Goal: Entertainment & Leisure: Consume media (video, audio)

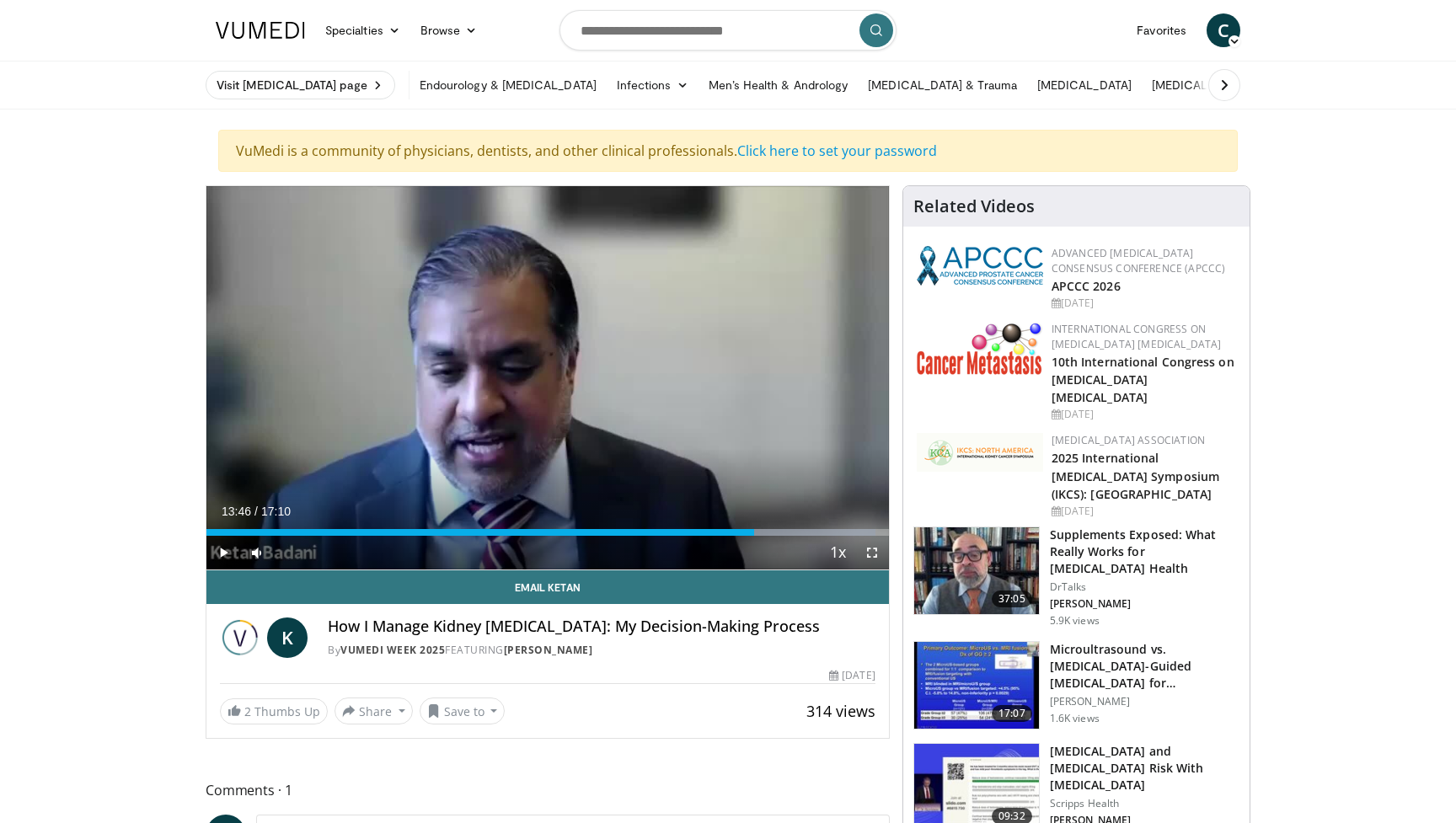
click at [223, 551] on span "Video Player" at bounding box center [223, 553] width 34 height 34
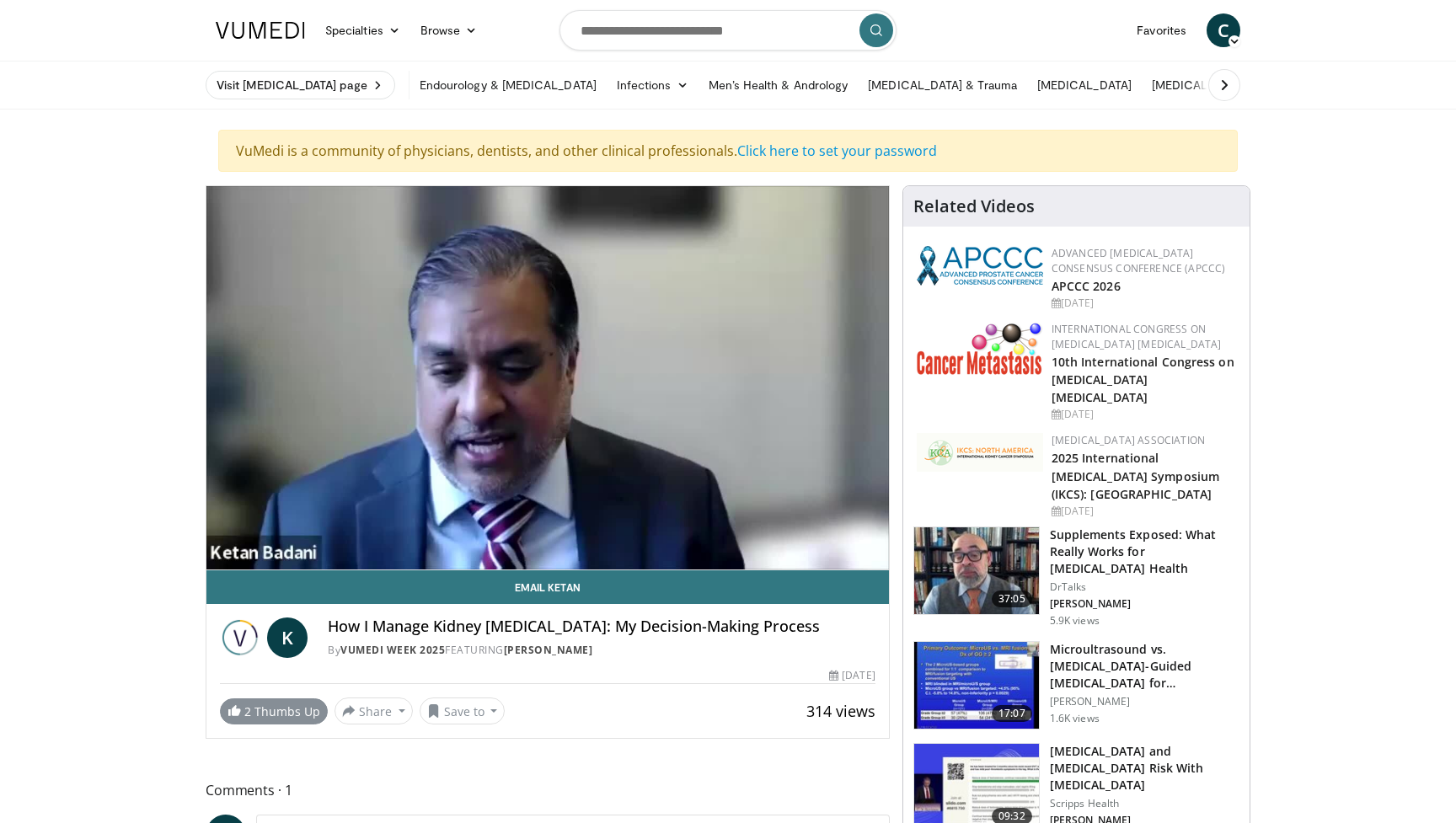
click at [246, 708] on span "2" at bounding box center [248, 711] width 7 height 16
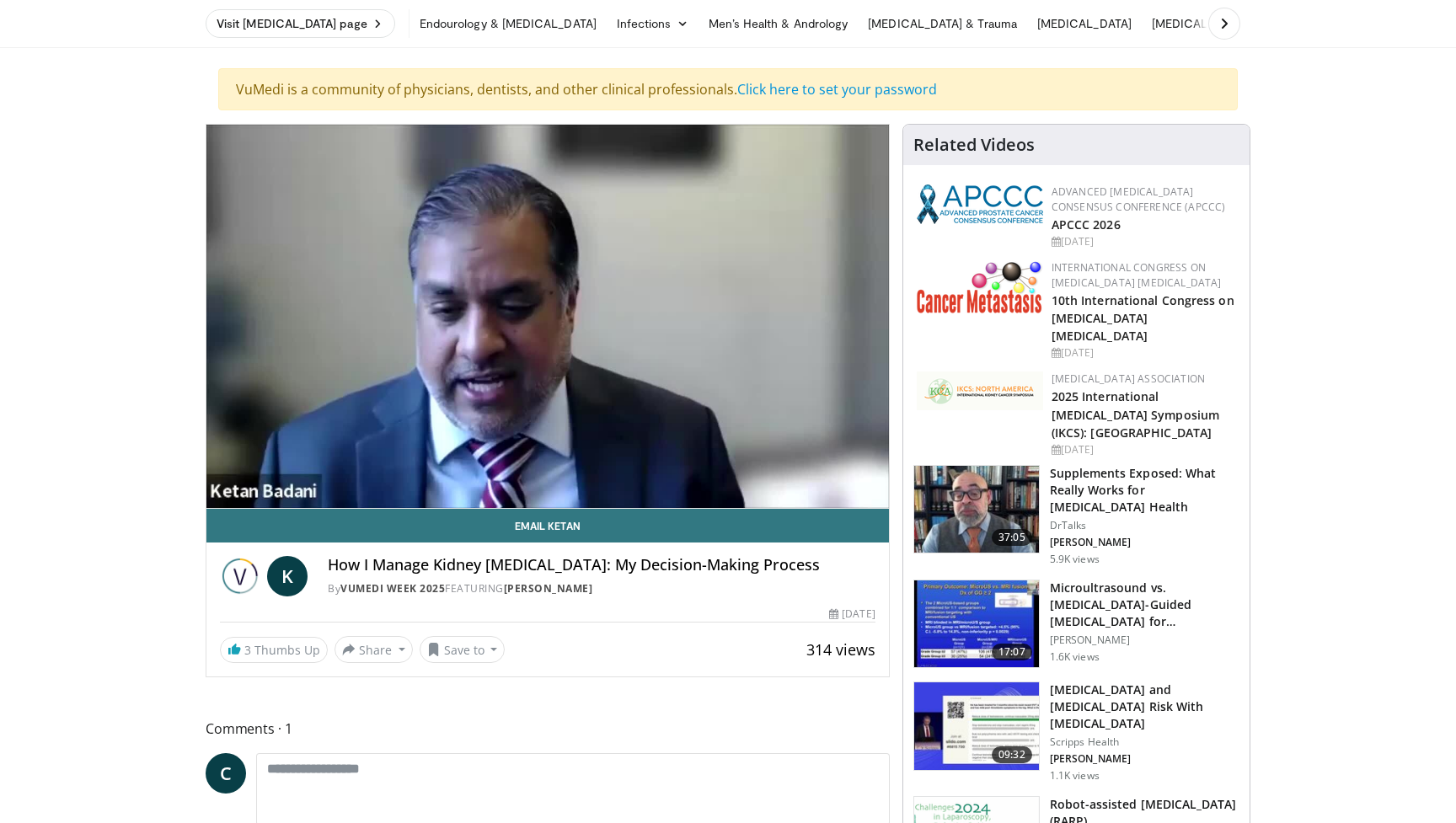
scroll to position [60, 0]
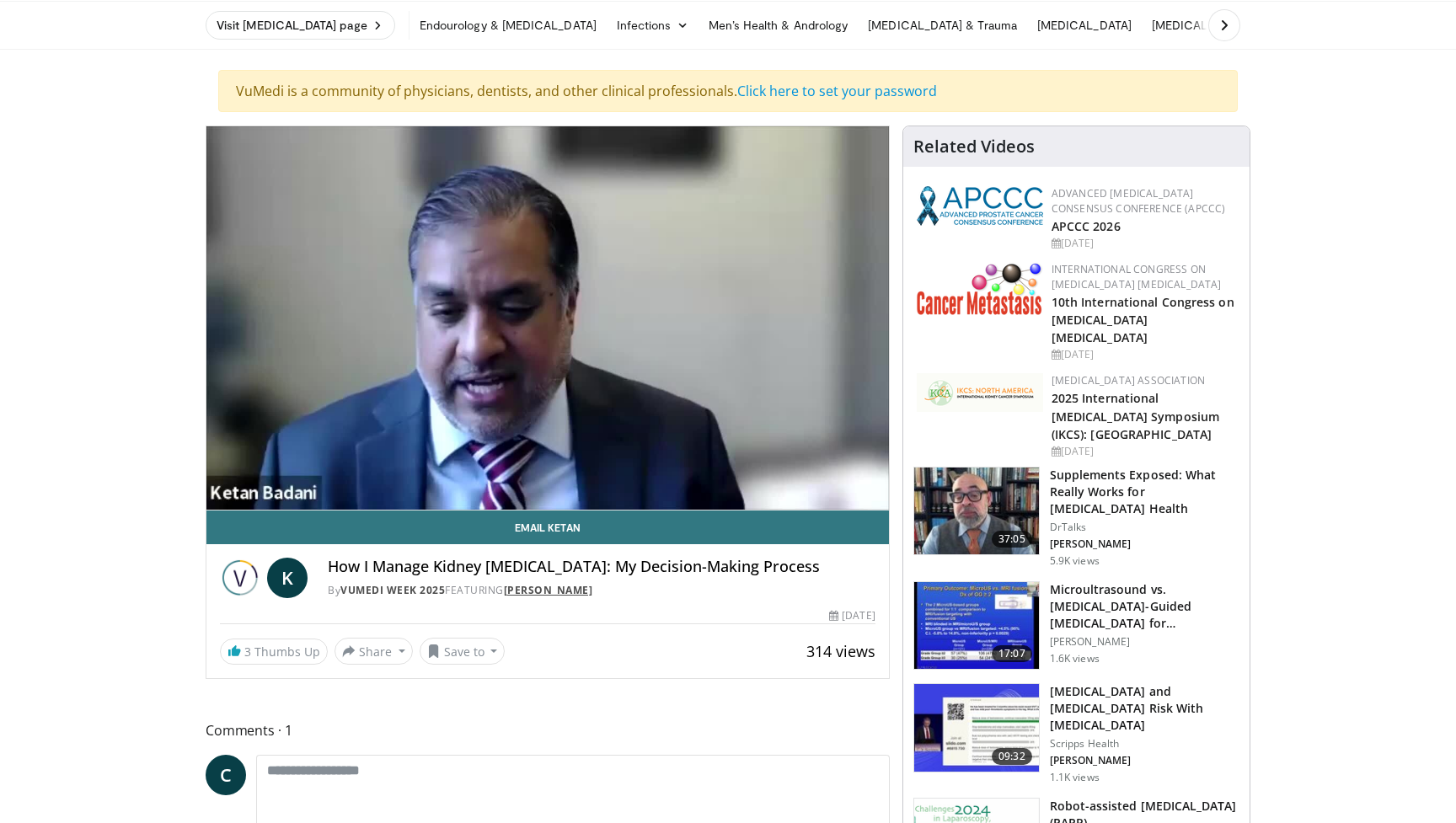
click at [593, 591] on link "[PERSON_NAME]" at bounding box center [549, 589] width 90 height 14
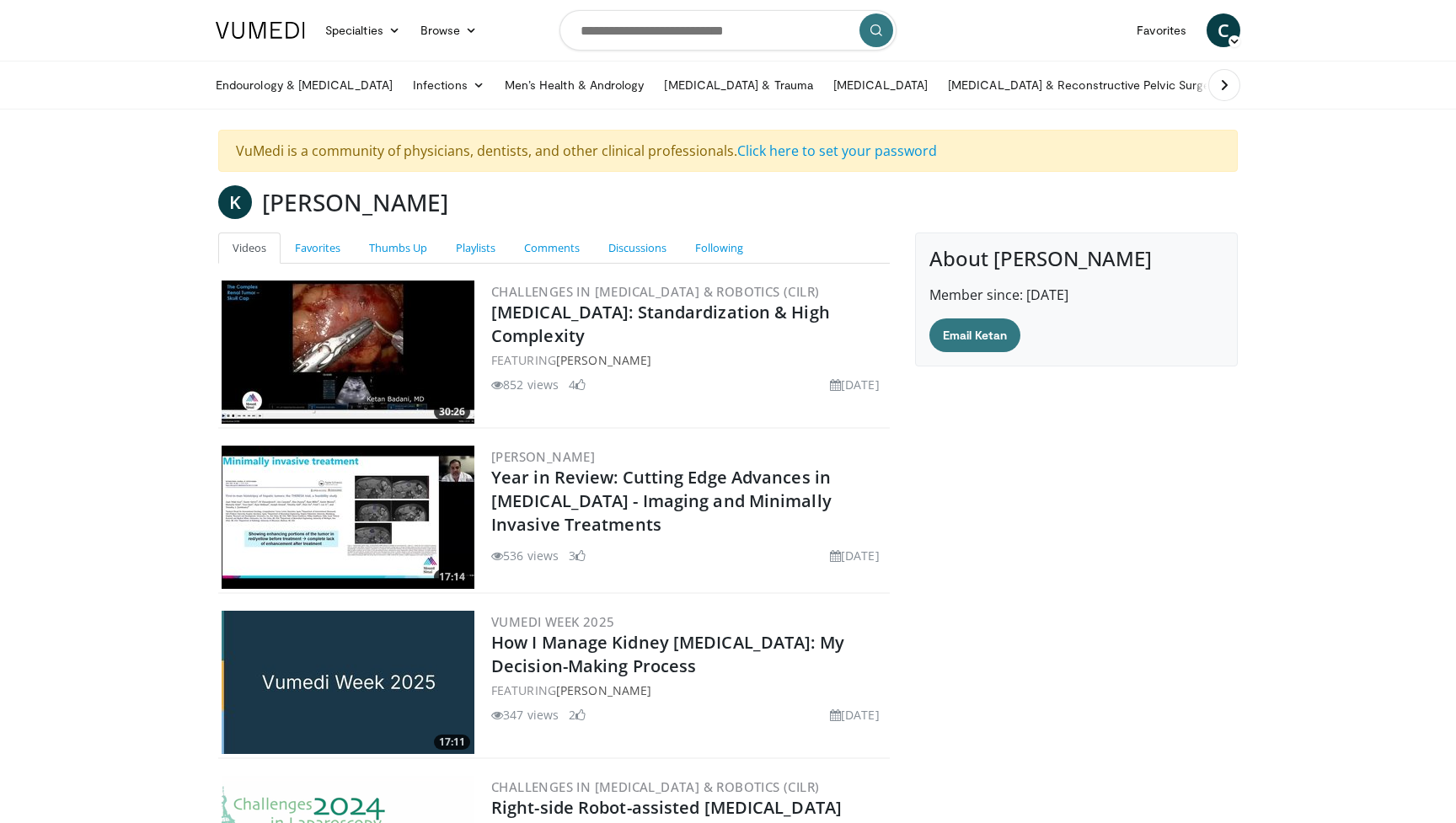
click at [425, 375] on img at bounding box center [348, 351] width 253 height 143
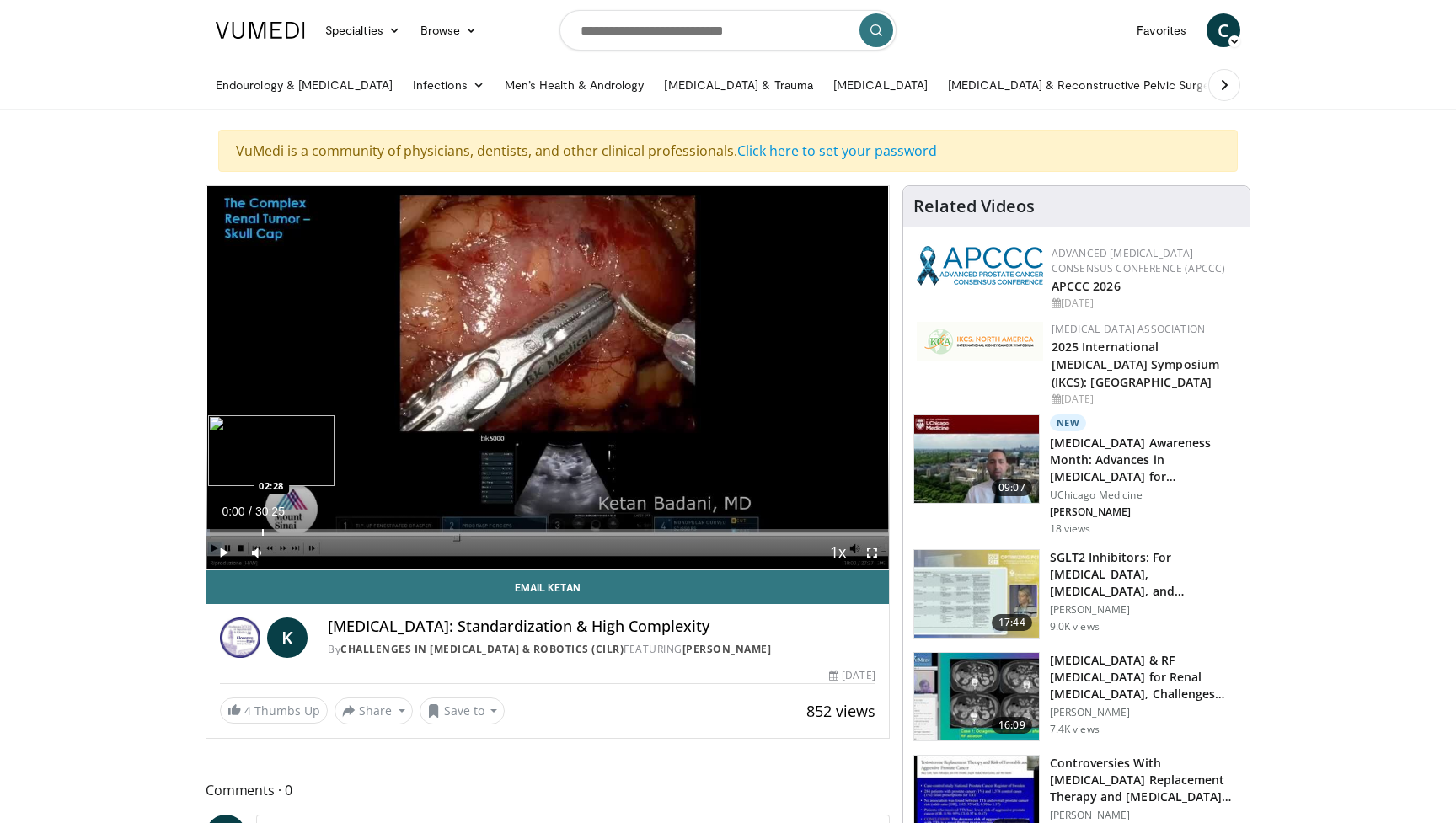
click at [262, 527] on div "Loaded : 0.54% 00:00 02:28" at bounding box center [548, 527] width 682 height 16
click at [285, 532] on div "Progress Bar" at bounding box center [286, 532] width 2 height 7
click at [317, 532] on div "Progress Bar" at bounding box center [318, 532] width 2 height 7
click at [345, 529] on div "Progress Bar" at bounding box center [346, 532] width 2 height 7
click at [363, 529] on div "Progress Bar" at bounding box center [364, 532] width 2 height 7
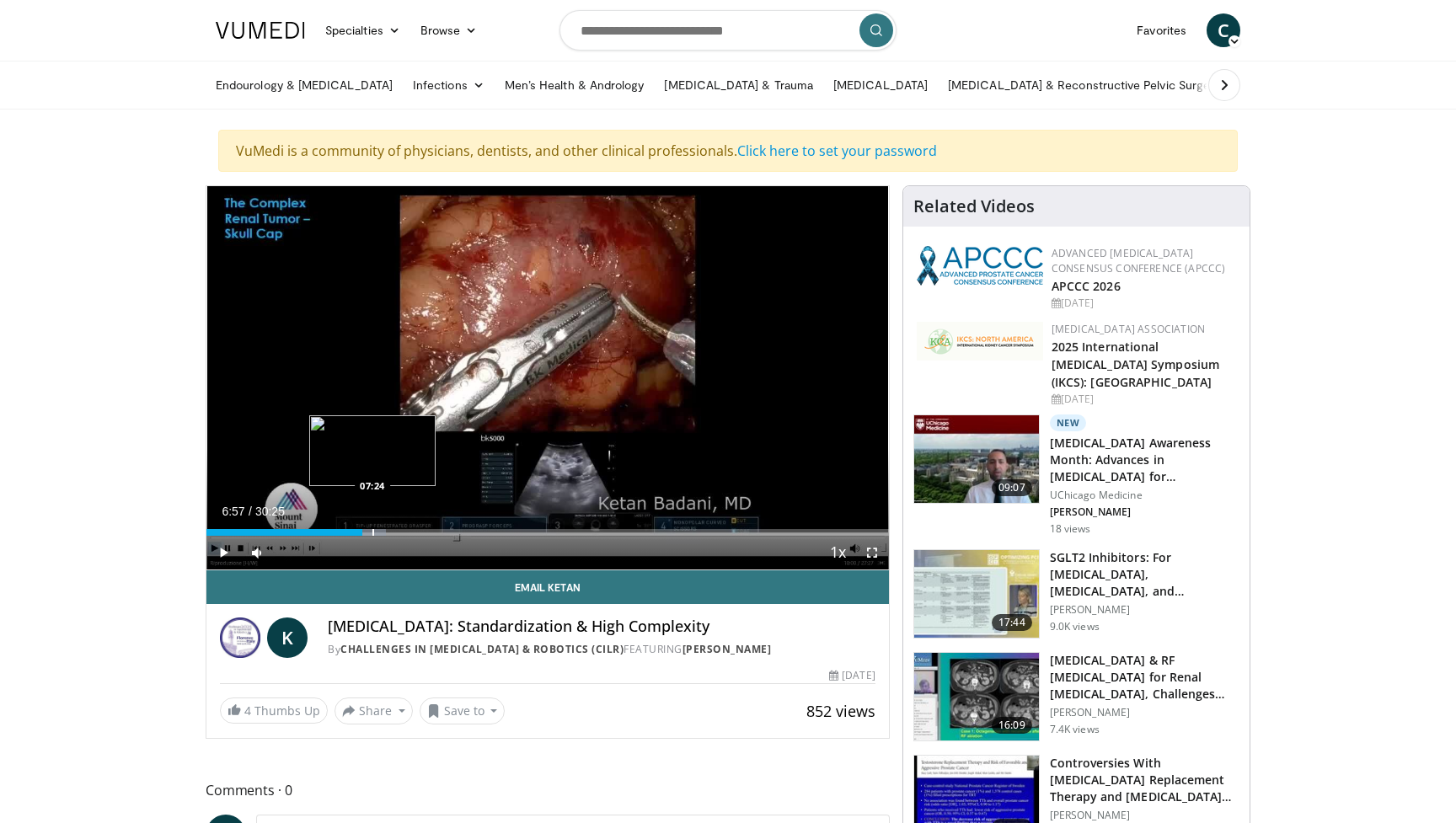
click at [373, 530] on div "Progress Bar" at bounding box center [374, 532] width 2 height 7
click at [391, 533] on div "Progress Bar" at bounding box center [392, 532] width 2 height 7
click at [400, 537] on div "Current Time 8:13 / Duration 30:25 Play Skip Backward Skip Forward Mute Loaded …" at bounding box center [548, 553] width 682 height 34
click at [413, 531] on div "Progress Bar" at bounding box center [414, 532] width 2 height 7
click at [425, 533] on div "Progress Bar" at bounding box center [426, 532] width 2 height 7
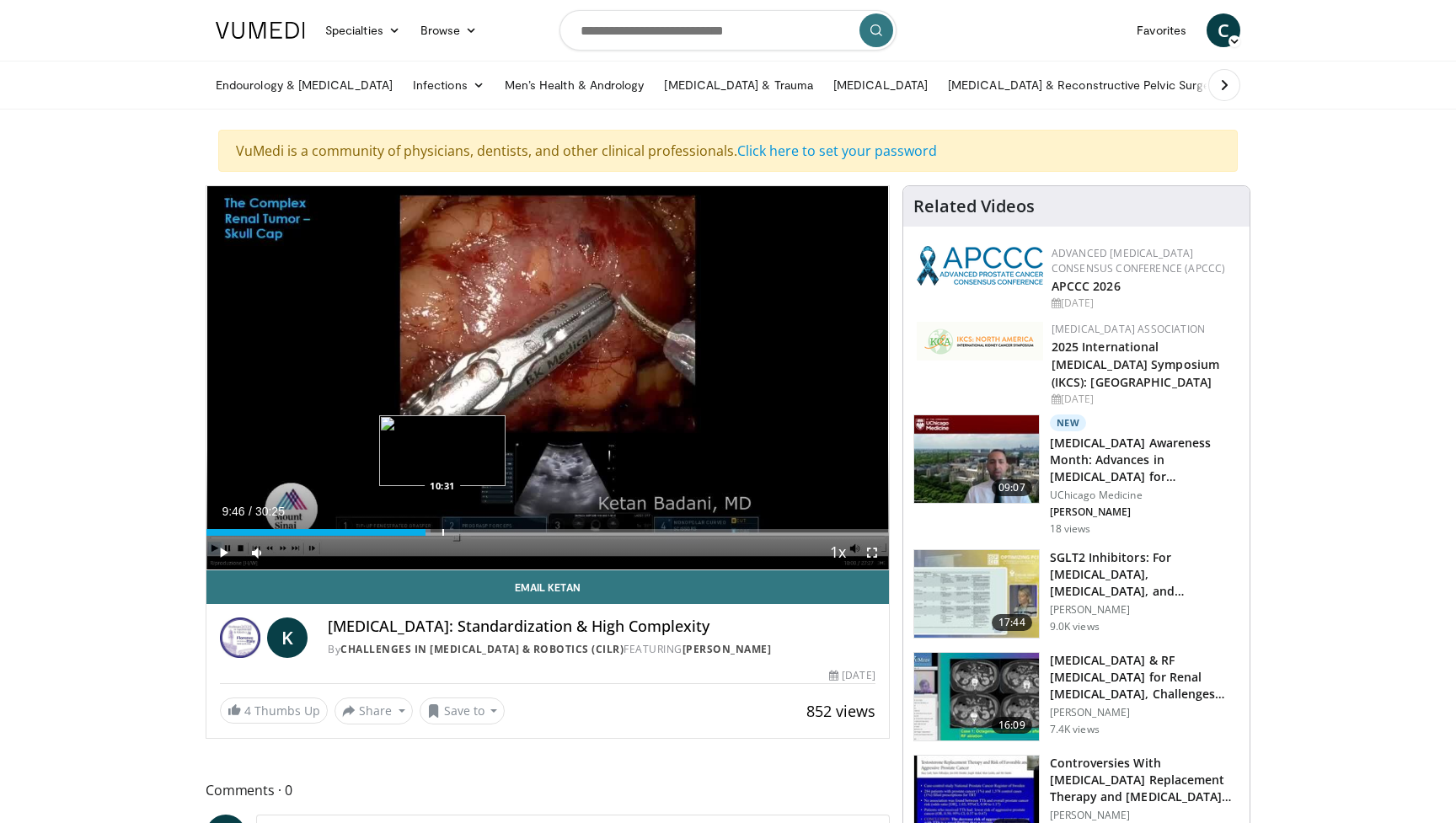
click at [442, 535] on div "Progress Bar" at bounding box center [443, 532] width 2 height 7
click at [462, 533] on div "Progress Bar" at bounding box center [463, 532] width 2 height 7
